Goal: Information Seeking & Learning: Learn about a topic

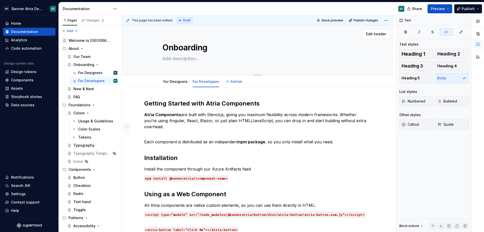
scroll to position [15, 0]
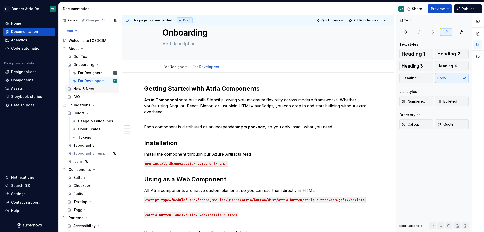
click at [88, 90] on div "New & Next" at bounding box center [83, 88] width 21 height 5
type textarea "*"
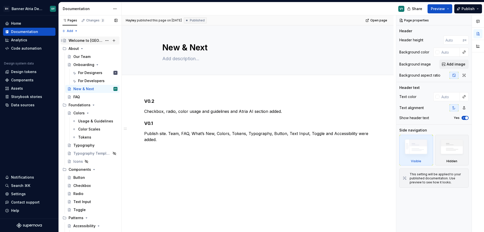
click at [85, 42] on div "Welcome to [GEOGRAPHIC_DATA]" at bounding box center [86, 40] width 34 height 5
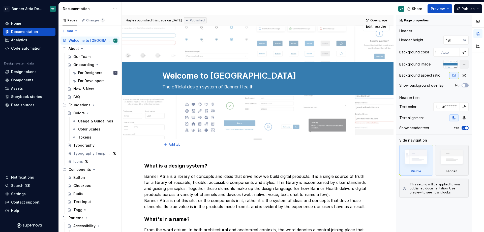
scroll to position [101, 0]
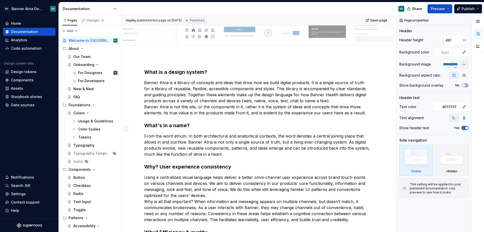
click at [254, 8] on div "VY" at bounding box center [265, 8] width 286 height 13
click at [259, 10] on div "VY" at bounding box center [265, 8] width 286 height 13
click at [271, 10] on div "VY" at bounding box center [265, 8] width 286 height 13
click at [267, 10] on div "VY" at bounding box center [265, 8] width 286 height 13
click at [333, 10] on div "VY" at bounding box center [265, 8] width 286 height 13
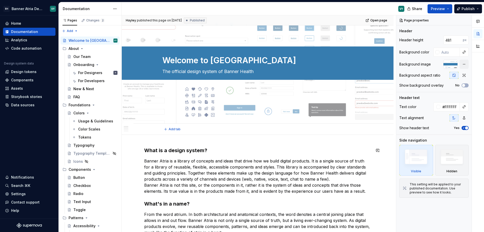
scroll to position [0, 0]
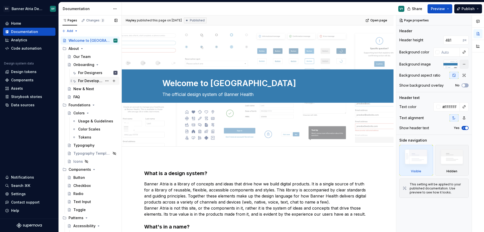
click at [91, 82] on div "For Developers" at bounding box center [90, 80] width 24 height 5
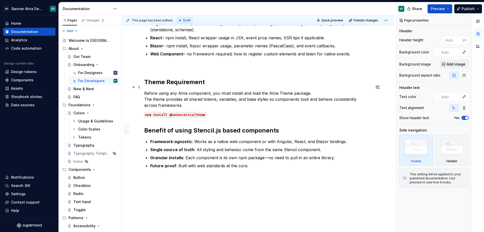
scroll to position [298, 0]
click at [221, 10] on div "VY" at bounding box center [265, 8] width 286 height 13
click at [215, 10] on div "VY" at bounding box center [265, 8] width 286 height 13
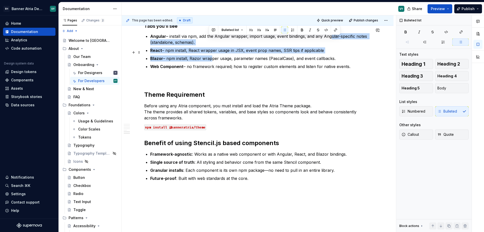
scroll to position [267, 0]
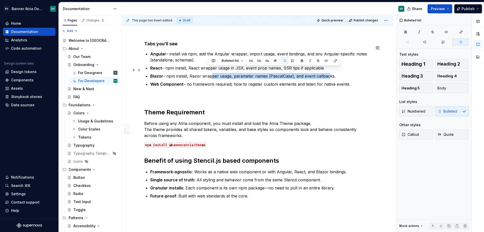
drag, startPoint x: 210, startPoint y: 39, endPoint x: 325, endPoint y: 72, distance: 120.2
click at [325, 73] on p "Blazor – npm install, Razor wrapper usage, parameter names (PascalCase), and ev…" at bounding box center [260, 76] width 221 height 6
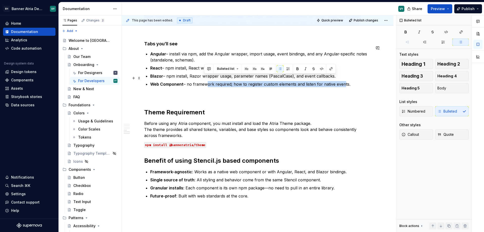
drag, startPoint x: 204, startPoint y: 79, endPoint x: 343, endPoint y: 79, distance: 138.8
click at [343, 81] on p "Web Component – no framework required; how to register custom elements and list…" at bounding box center [260, 84] width 221 height 6
click at [233, 81] on p "Web Component – no framework required; how to register custom elements and list…" at bounding box center [260, 84] width 221 height 6
drag, startPoint x: 200, startPoint y: 79, endPoint x: 343, endPoint y: 79, distance: 143.6
click at [343, 81] on p "Web Component – no framework required; how to register custom elements and list…" at bounding box center [260, 84] width 221 height 6
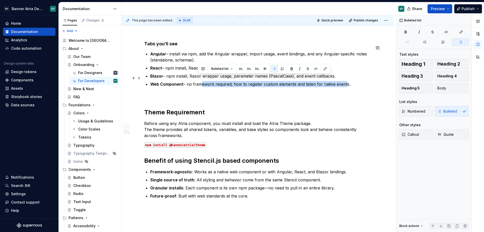
click at [219, 81] on p "Web Component – no framework required; how to register custom elements and list…" at bounding box center [260, 84] width 221 height 6
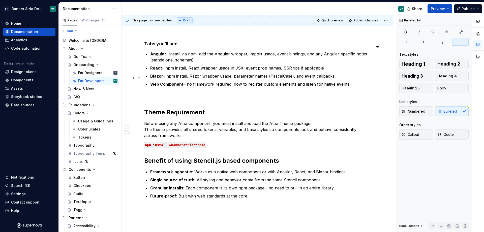
drag, startPoint x: 203, startPoint y: 79, endPoint x: 331, endPoint y: 80, distance: 128.0
click at [326, 81] on p "Web Component – no framework required; how to register custom elements and list…" at bounding box center [260, 84] width 221 height 6
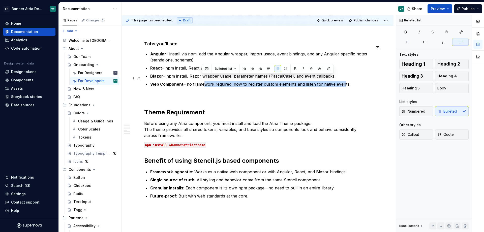
drag, startPoint x: 338, startPoint y: 79, endPoint x: 202, endPoint y: 78, distance: 136.3
click at [202, 81] on p "Web Component – no framework required; how to register custom elements and list…" at bounding box center [260, 84] width 221 height 6
click at [201, 93] on p at bounding box center [257, 96] width 227 height 6
drag, startPoint x: 199, startPoint y: 78, endPoint x: 332, endPoint y: 81, distance: 133.1
click at [342, 81] on p "Web Component – no framework required; how to register custom elements and list…" at bounding box center [260, 84] width 221 height 6
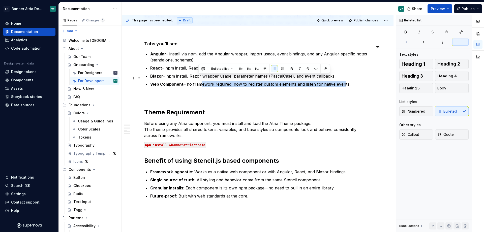
click at [218, 81] on p "Web Component – no framework required; how to register custom elements and list…" at bounding box center [260, 84] width 221 height 6
drag, startPoint x: 201, startPoint y: 78, endPoint x: 341, endPoint y: 79, distance: 139.6
click at [341, 81] on p "Web Component – no framework required; how to register custom elements and list…" at bounding box center [260, 84] width 221 height 6
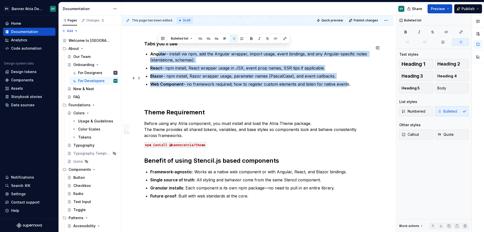
drag, startPoint x: 157, startPoint y: 48, endPoint x: 344, endPoint y: 79, distance: 188.9
click at [344, 79] on ul "Angular – install via npm, add the Angular wrapper, import usage, event binding…" at bounding box center [260, 69] width 221 height 36
click at [336, 81] on p "Web Component – no framework required; how to register custom elements and list…" at bounding box center [260, 84] width 221 height 6
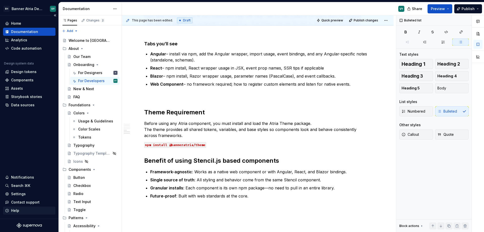
type textarea "*"
